Goal: Task Accomplishment & Management: Complete application form

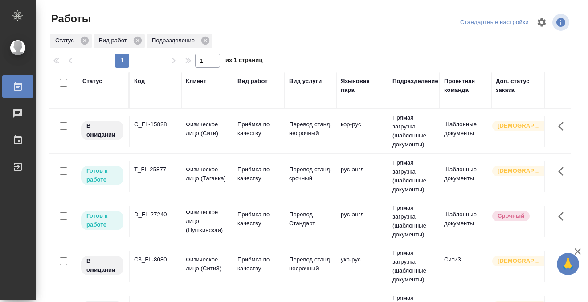
click at [138, 81] on div "Код" at bounding box center [139, 81] width 11 height 9
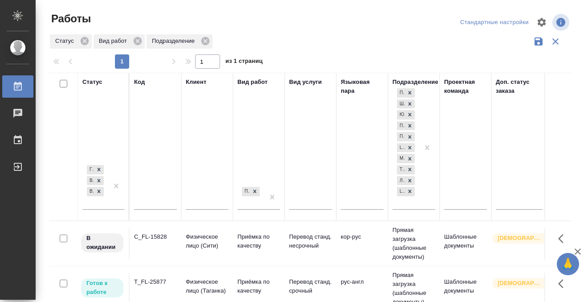
click at [147, 201] on input "text" at bounding box center [155, 203] width 43 height 11
paste input "D_FL-27240"
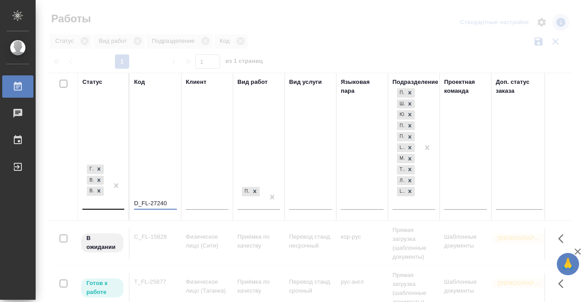
type input "D_FL-27240"
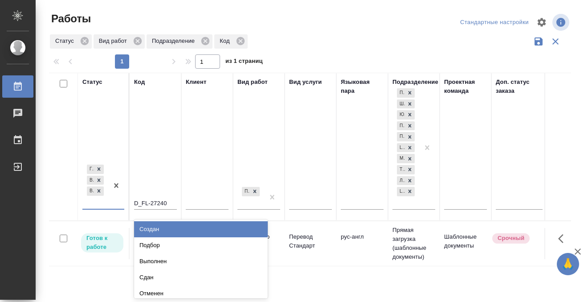
click at [109, 204] on div at bounding box center [116, 186] width 16 height 46
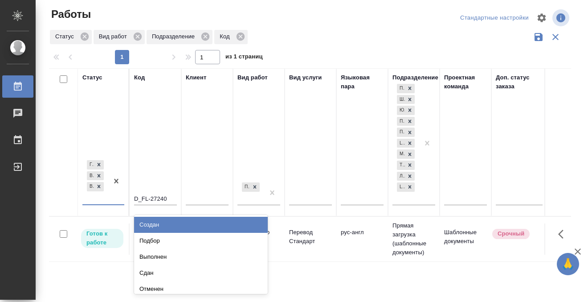
scroll to position [5, 0]
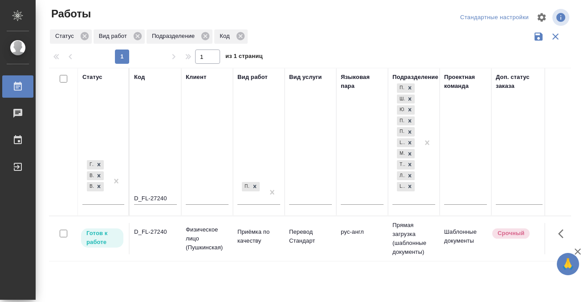
click at [111, 267] on div "Статус Готов к работе В работе В ожидании Код D_FL-27240 Клиент Вид работ Приём…" at bounding box center [310, 228] width 522 height 321
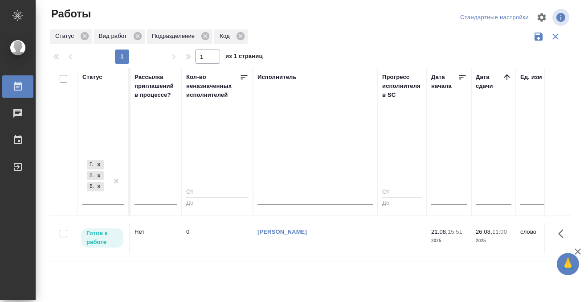
scroll to position [0, 0]
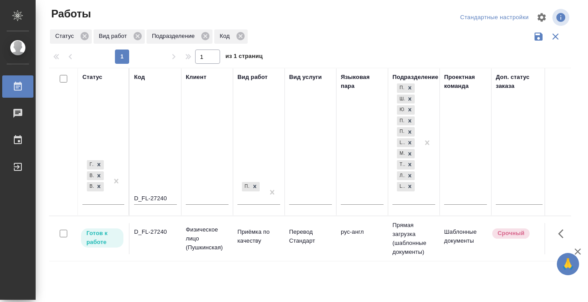
click at [165, 236] on td "D_FL-27240" at bounding box center [156, 238] width 52 height 31
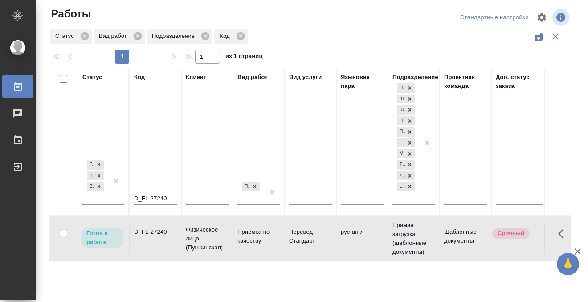
click at [165, 236] on td "D_FL-27240" at bounding box center [156, 238] width 52 height 31
click at [12, 86] on div "Работы" at bounding box center [7, 86] width 22 height 13
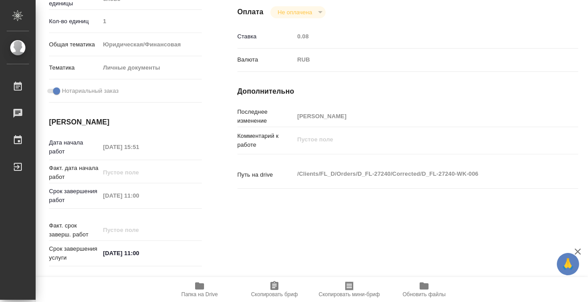
scroll to position [476, 0]
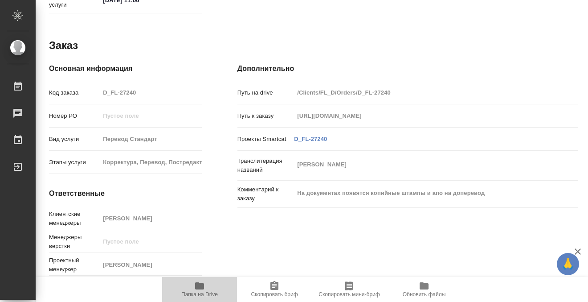
click at [201, 287] on icon "button" at bounding box center [199, 285] width 9 height 7
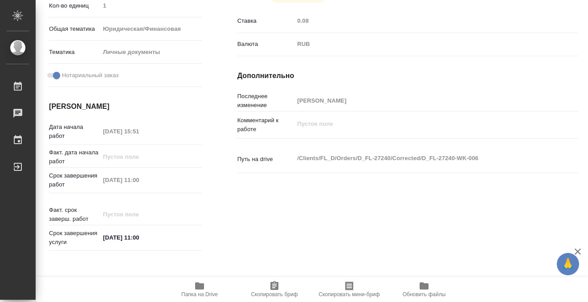
scroll to position [0, 0]
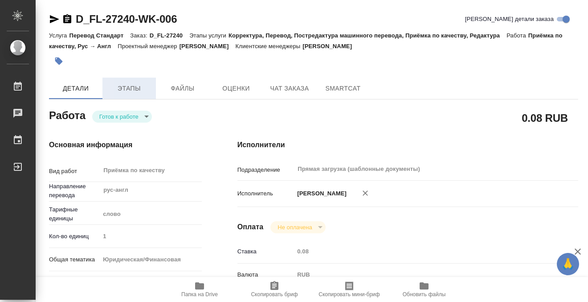
click at [109, 93] on span "Этапы" at bounding box center [129, 88] width 43 height 11
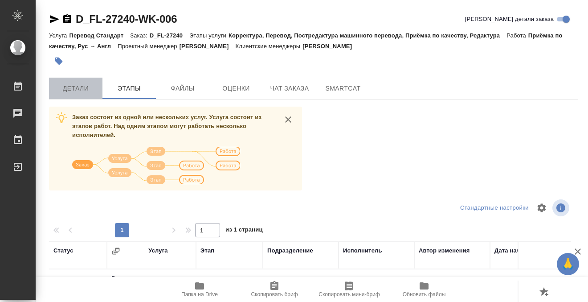
click at [70, 92] on span "Детали" at bounding box center [75, 88] width 43 height 11
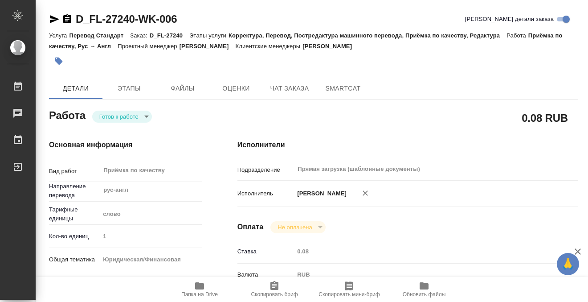
type textarea "x"
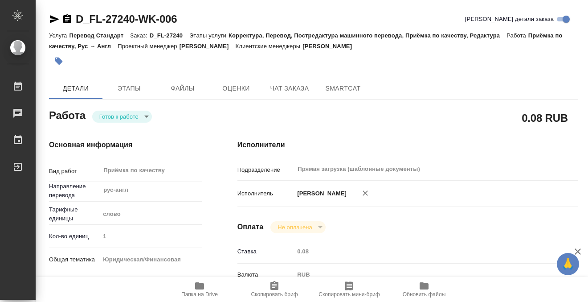
type textarea "x"
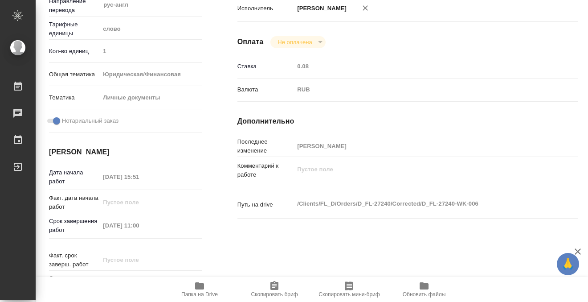
type textarea "x"
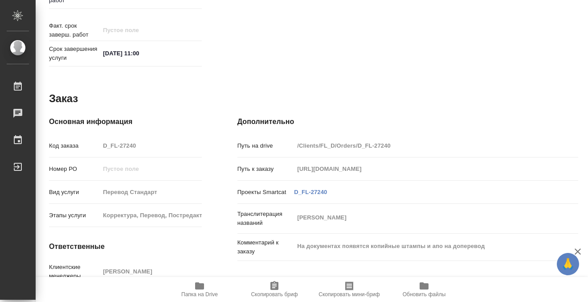
scroll to position [473, 0]
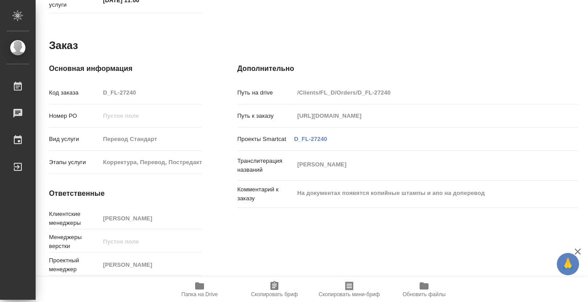
click at [201, 290] on icon "button" at bounding box center [199, 285] width 11 height 11
click at [198, 284] on icon "button" at bounding box center [199, 285] width 9 height 7
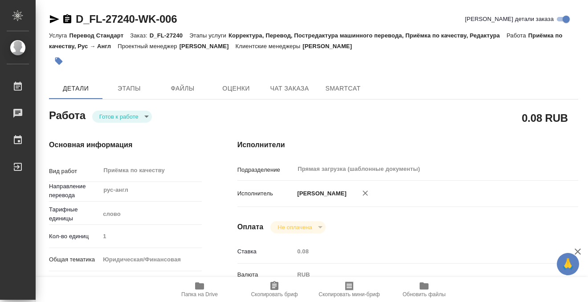
click at [59, 56] on button "button" at bounding box center [59, 61] width 20 height 20
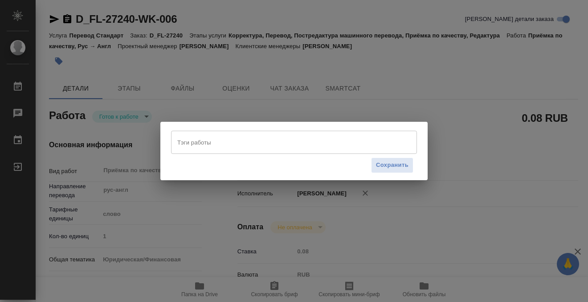
click at [204, 150] on div "Тэги работы" at bounding box center [294, 142] width 246 height 23
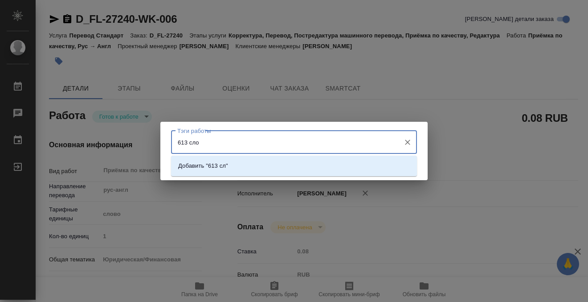
type input "613 слов"
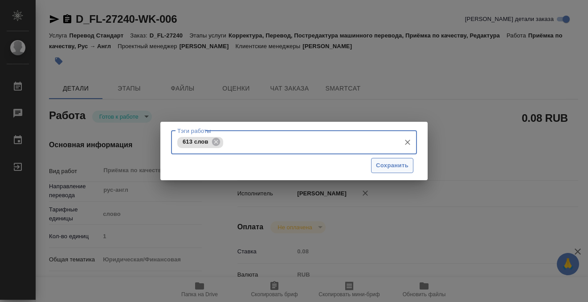
click at [391, 165] on span "Сохранить" at bounding box center [392, 165] width 33 height 10
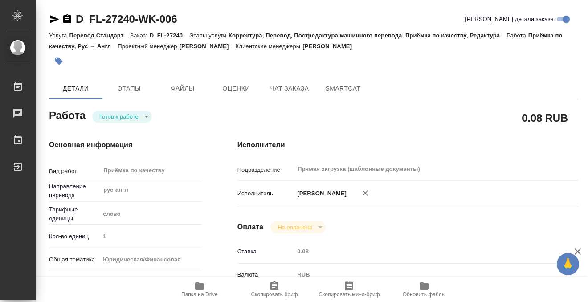
type input "readyForWork"
type textarea "Приёмка по качеству"
type textarea "x"
type input "рус-англ"
type input "5a8b1489cc6b4906c91bfd90"
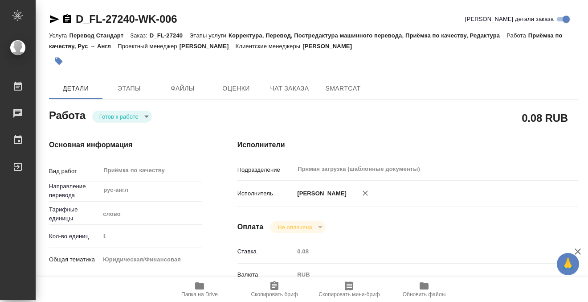
type input "1"
type input "yr-fn"
type input "5a8b8b956a9677013d343cfe"
checkbox input "true"
type input "21.08.2025 15:51"
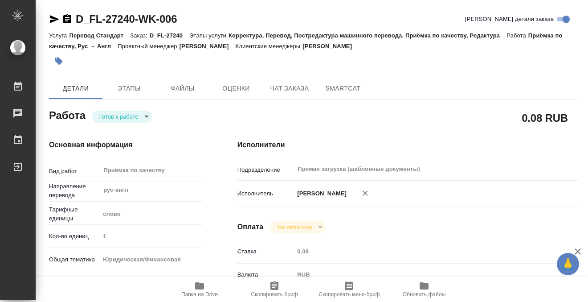
type input "26.08.2025 11:00"
type input "Прямая загрузка (шаблонные документы)"
type input "notPayed"
type input "0.08"
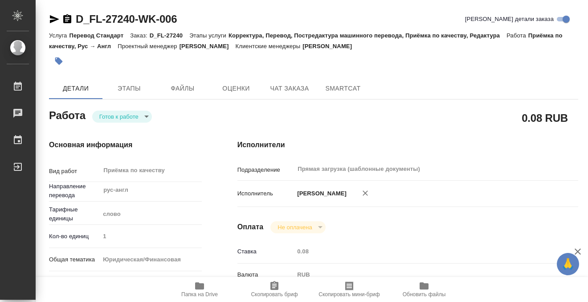
type input "RUB"
type input "[PERSON_NAME]"
type textarea "x"
type textarea "/Clients/FL_D/Orders/D_FL-27240/Corrected/D_FL-27240-WK-006"
type textarea "x"
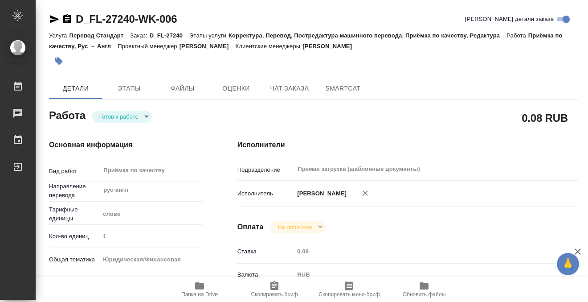
type input "D_FL-27240"
type input "Перевод Стандарт"
type input "Корректура, Перевод, Постредактура машинного перевода, Приёмка по качеству, Ред…"
type input "[PERSON_NAME]"
type input "/Clients/FL_D/Orders/D_FL-27240"
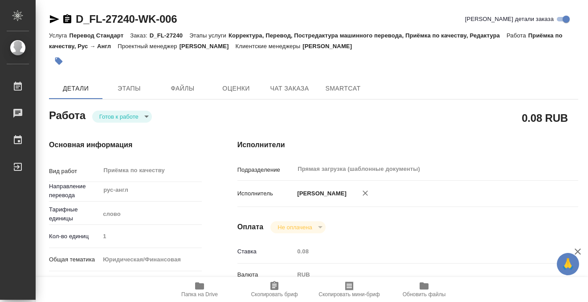
type input "https://drive.awatera.com/s/iwsMWkn3MdWf6BH"
type textarea "IRINA FILIPOPPOULOS"
type textarea "x"
type textarea "На документах появятся копийные штампы и апо на доперевод"
type textarea "x"
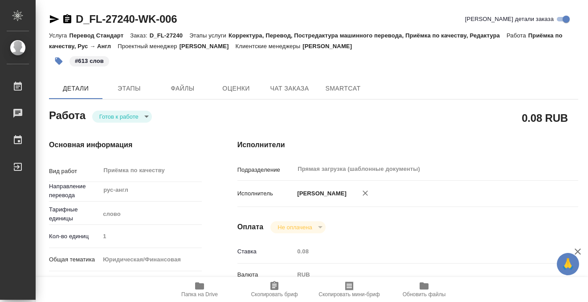
type textarea "x"
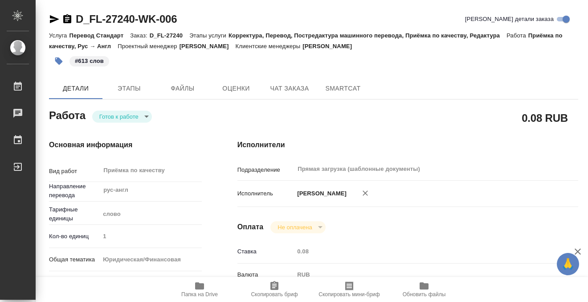
type textarea "x"
